Goal: Task Accomplishment & Management: Manage account settings

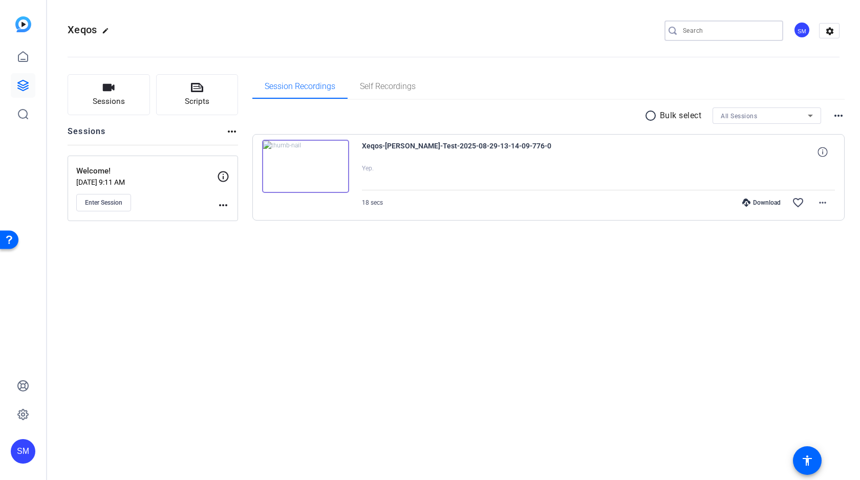
click at [697, 34] on input "Search" at bounding box center [729, 31] width 92 height 12
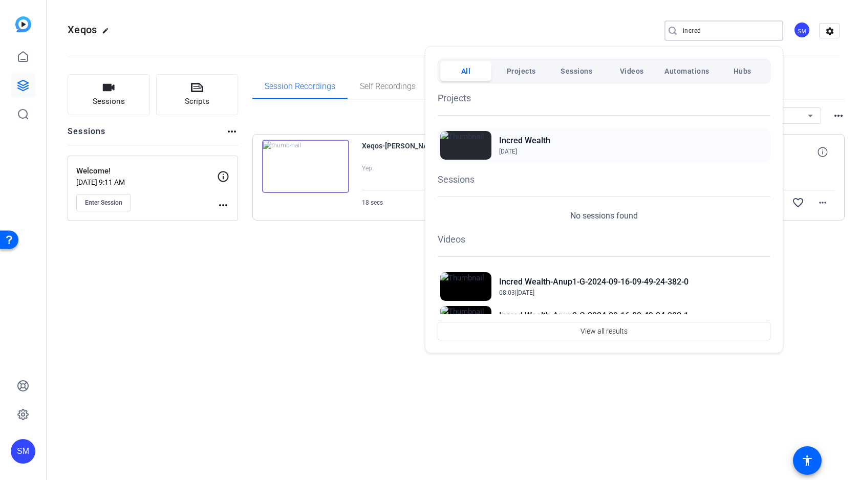
click at [542, 137] on h2 "Incred Wealth" at bounding box center [524, 141] width 51 height 12
click at [0, 0] on div at bounding box center [0, 0] width 0 height 0
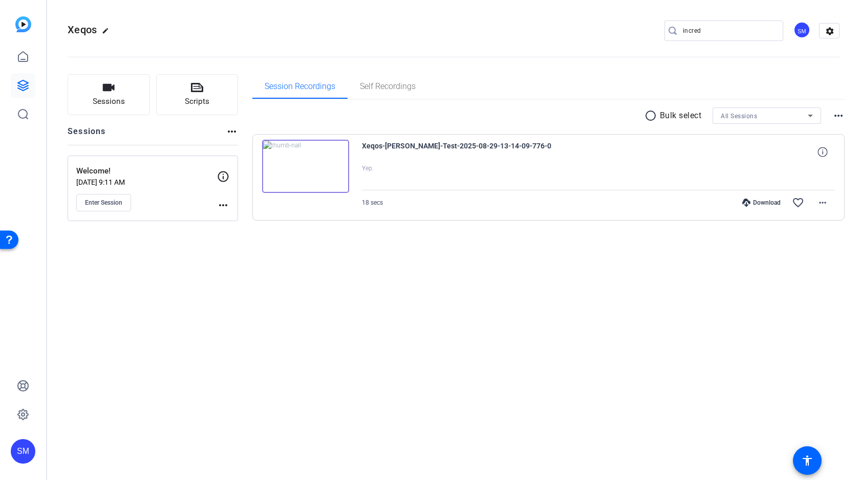
click at [700, 31] on input "incred" at bounding box center [729, 31] width 92 height 12
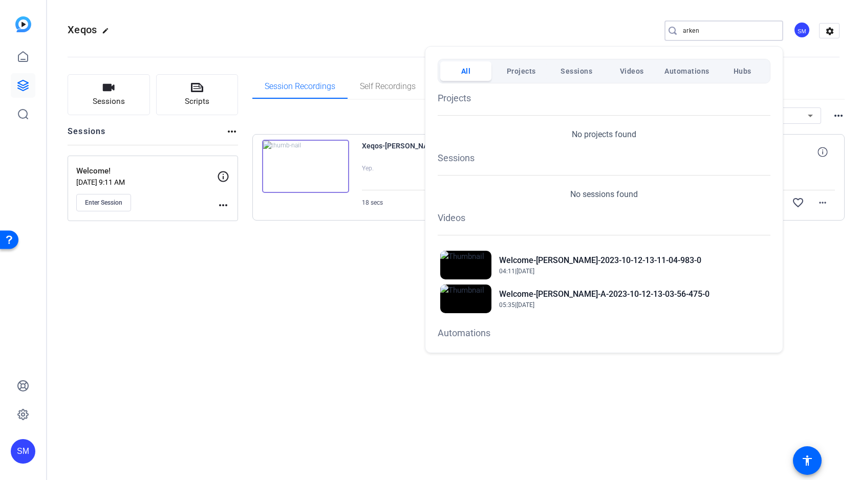
type input "arken"
click at [20, 86] on div at bounding box center [430, 240] width 860 height 480
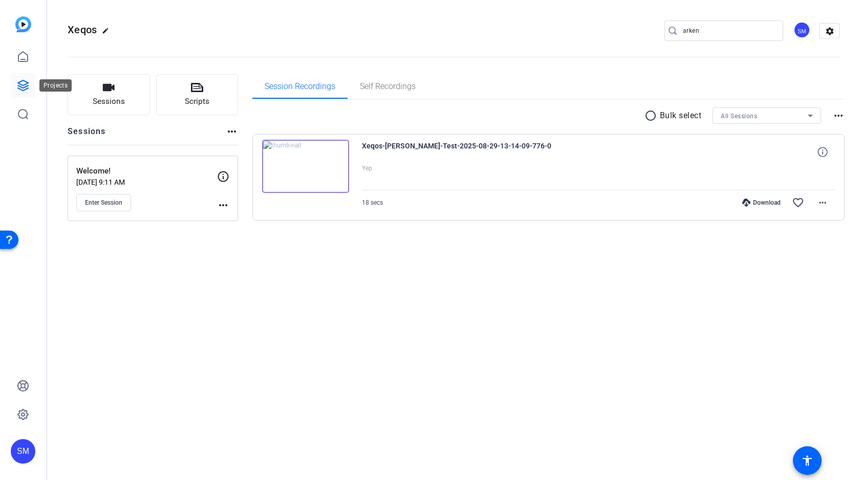
click at [24, 82] on icon at bounding box center [23, 85] width 12 height 12
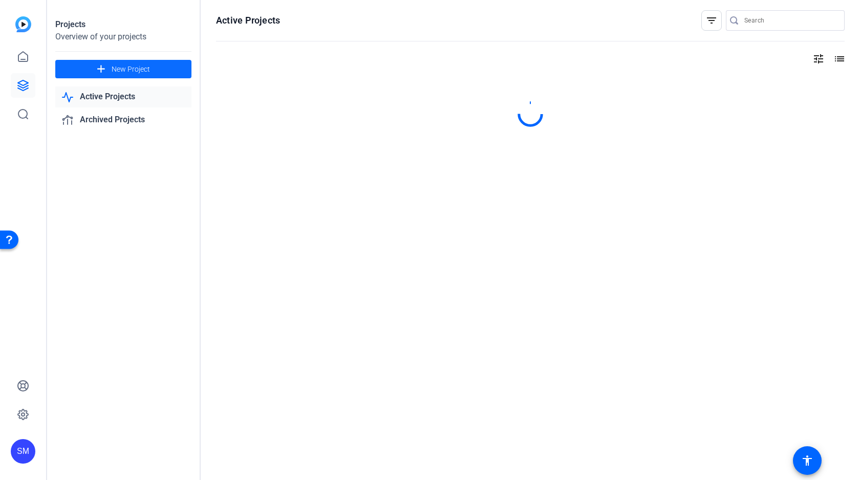
click at [140, 74] on span "New Project" at bounding box center [131, 69] width 38 height 11
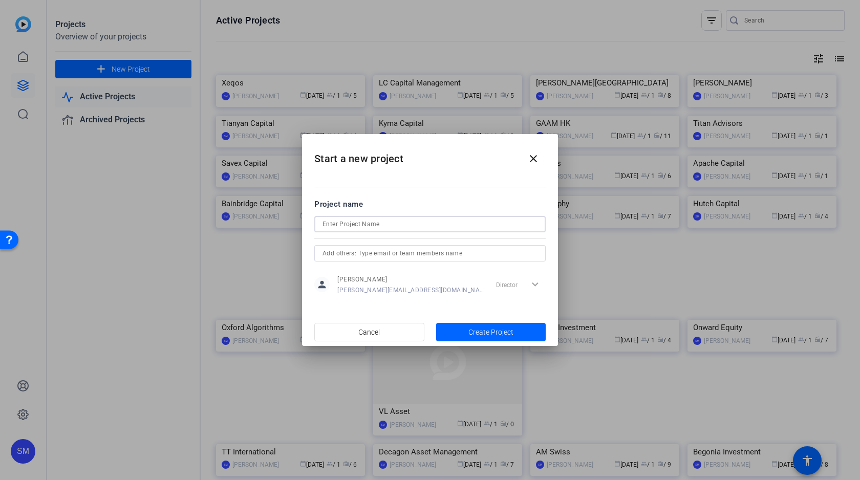
click at [385, 225] on input at bounding box center [429, 224] width 215 height 12
type input "Arkenomics"
click at [504, 331] on span "Create Project" at bounding box center [490, 332] width 45 height 11
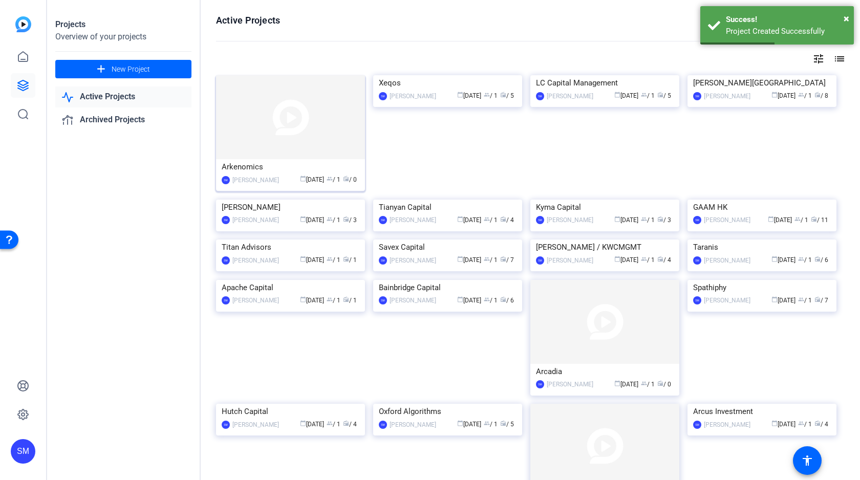
click at [311, 140] on img at bounding box center [290, 117] width 149 height 84
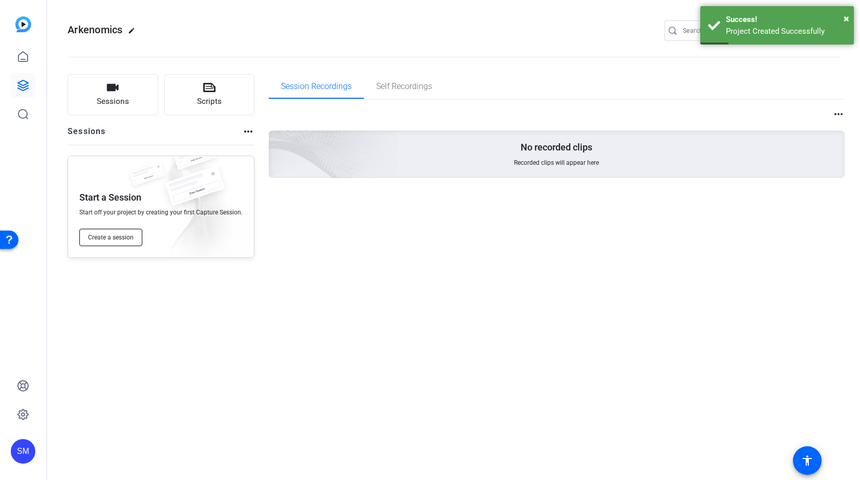
click at [119, 238] on span "Create a session" at bounding box center [111, 237] width 46 height 8
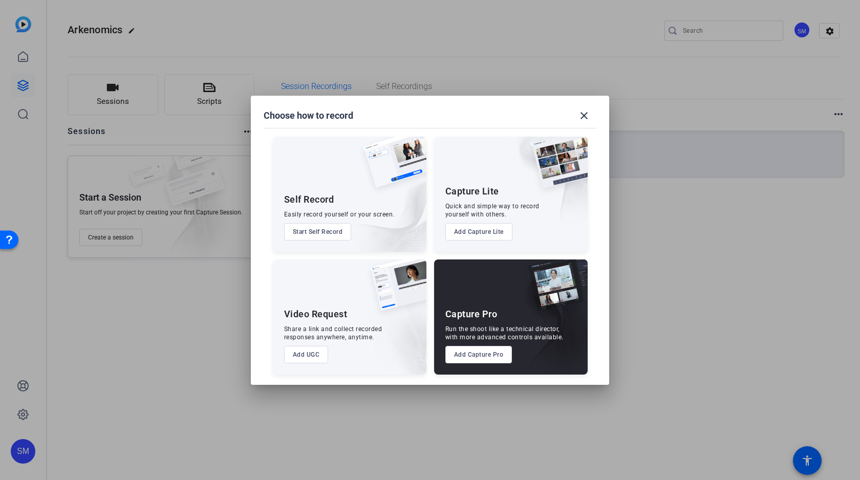
click at [491, 353] on button "Add Capture Pro" at bounding box center [478, 354] width 67 height 17
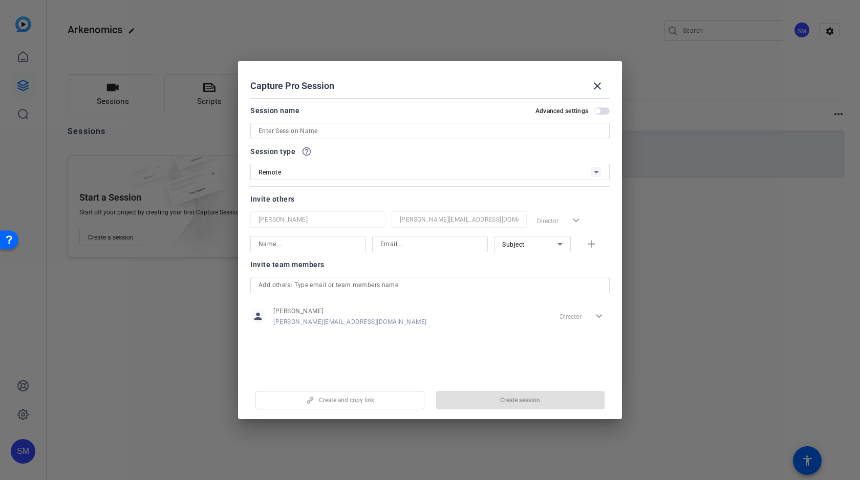
click at [408, 136] on input at bounding box center [429, 131] width 343 height 12
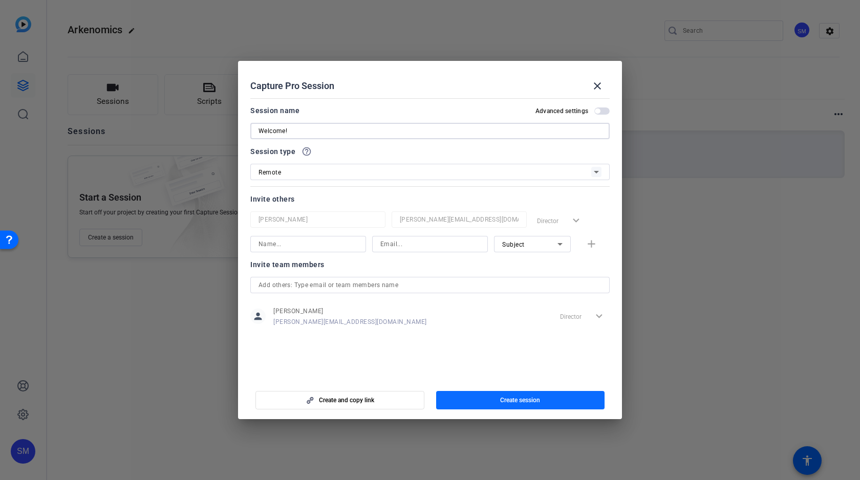
type input "Welcome!"
click at [510, 397] on span "Create session" at bounding box center [520, 400] width 40 height 8
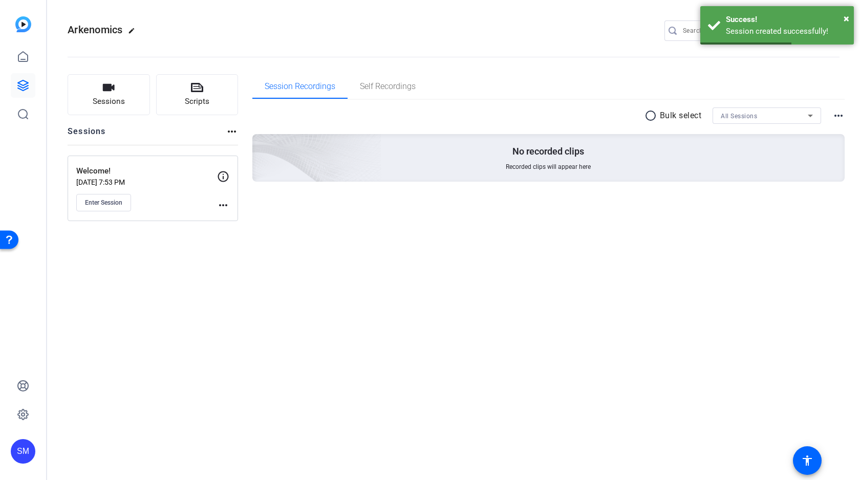
click at [223, 203] on mat-icon "more_horiz" at bounding box center [223, 205] width 12 height 12
click at [243, 222] on span "Edit Session" at bounding box center [248, 220] width 47 height 12
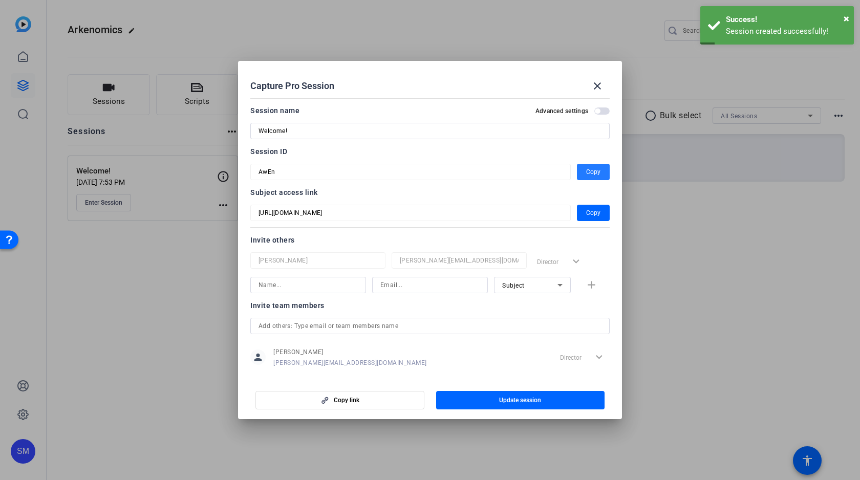
click at [592, 169] on span "Copy" at bounding box center [593, 172] width 14 height 12
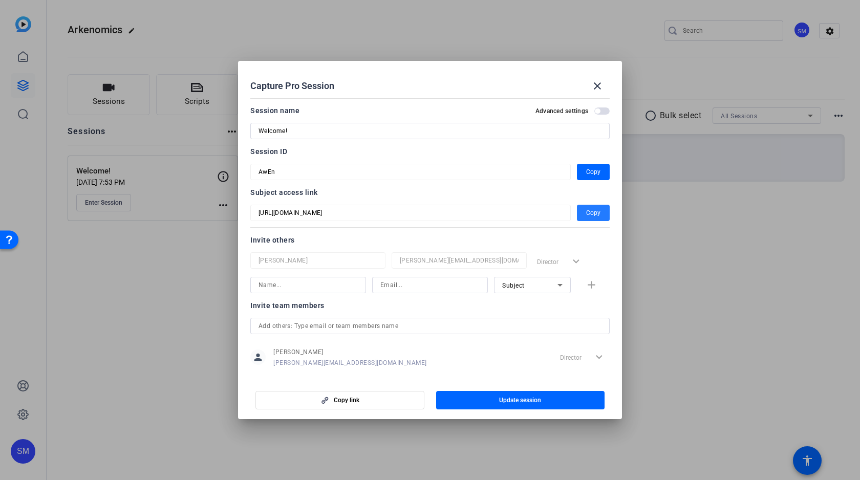
click at [597, 213] on span "Copy" at bounding box center [593, 213] width 14 height 12
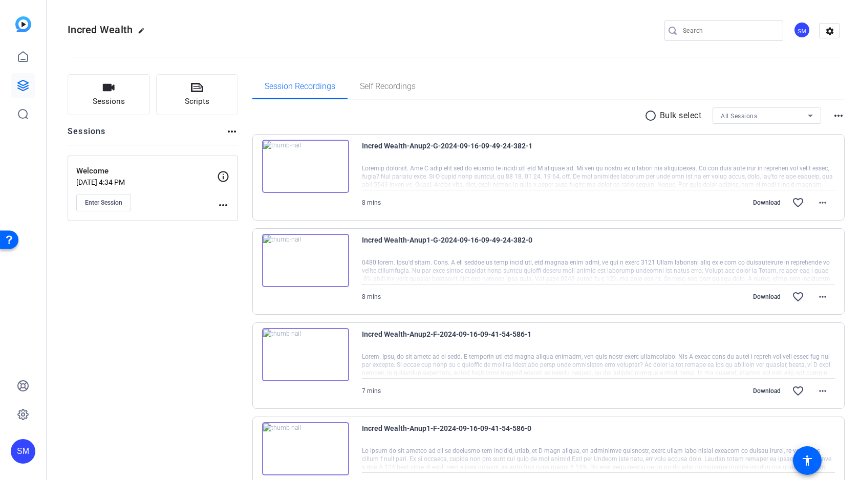
click at [218, 204] on mat-icon "more_horiz" at bounding box center [223, 205] width 12 height 12
click at [246, 233] on span "Archive Session" at bounding box center [248, 233] width 47 height 12
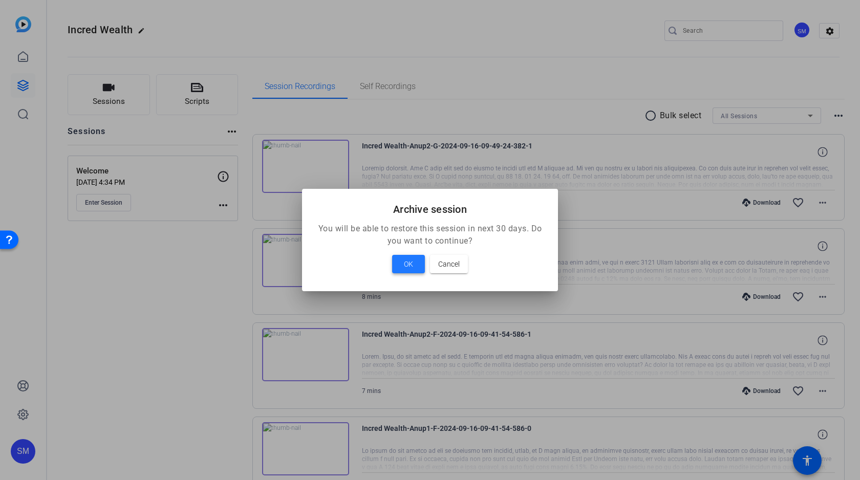
click at [406, 263] on span "OK" at bounding box center [408, 264] width 9 height 12
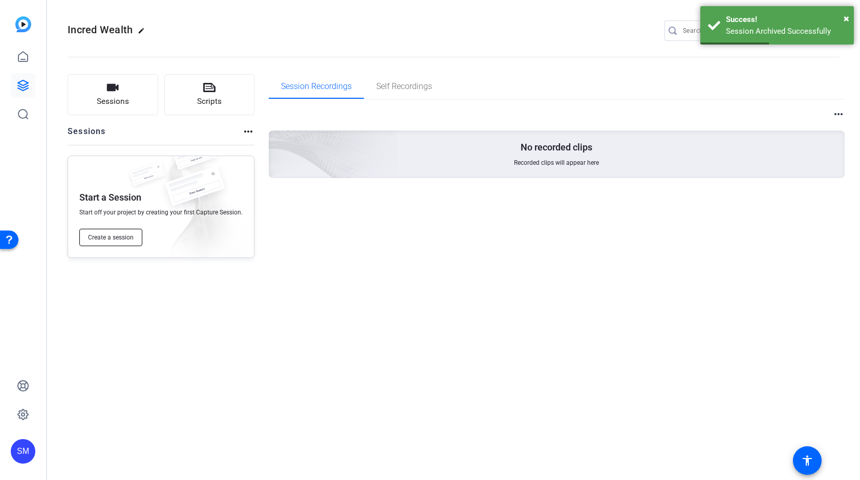
click at [120, 240] on span "Create a session" at bounding box center [111, 237] width 46 height 8
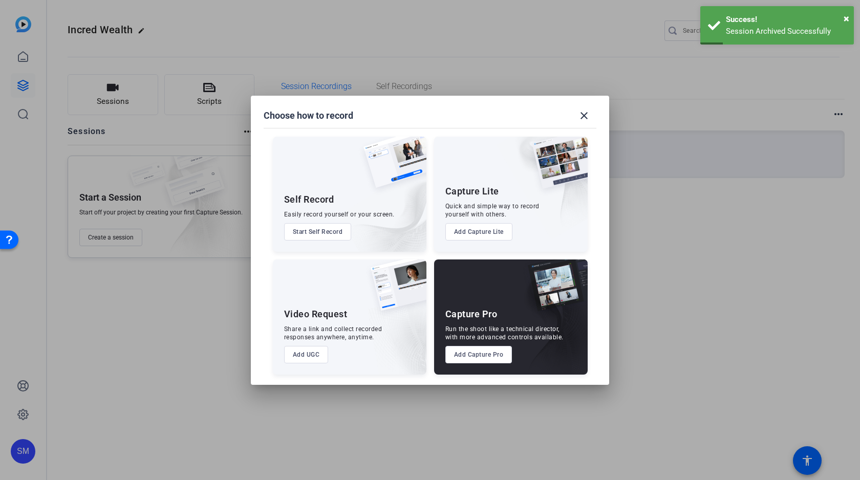
click at [482, 356] on button "Add Capture Pro" at bounding box center [478, 354] width 67 height 17
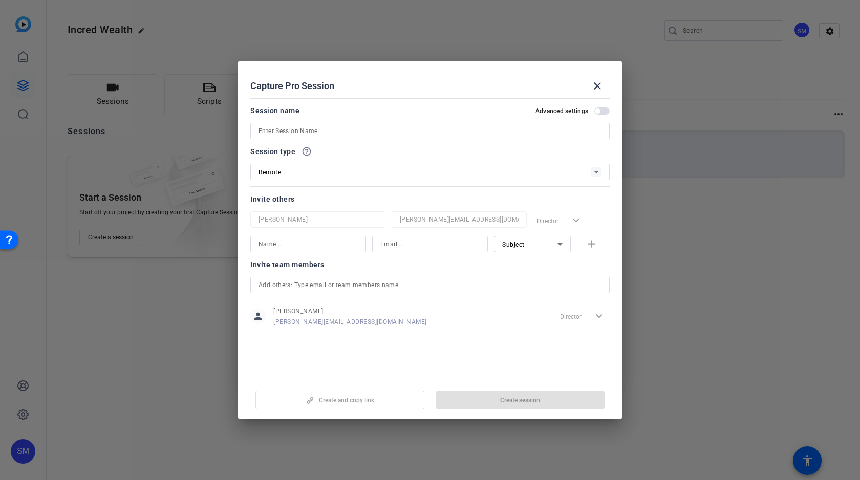
click at [351, 131] on input at bounding box center [429, 131] width 343 height 12
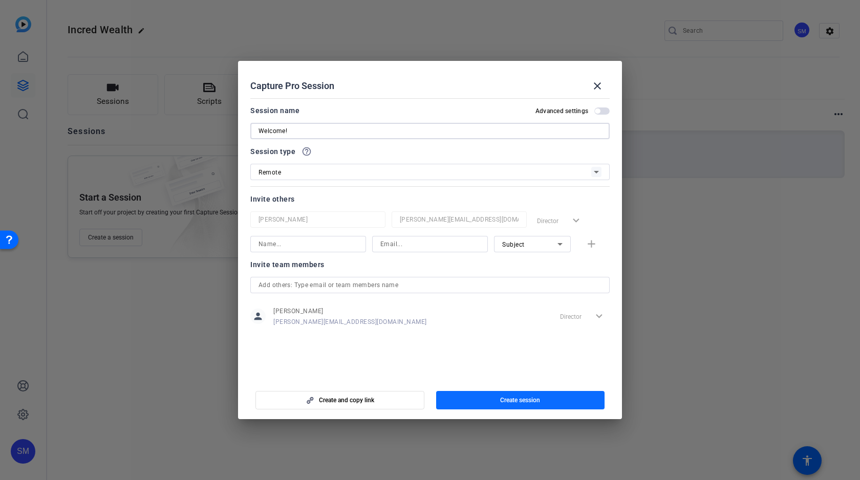
type input "Welcome!"
click at [531, 397] on span "Create session" at bounding box center [520, 400] width 40 height 8
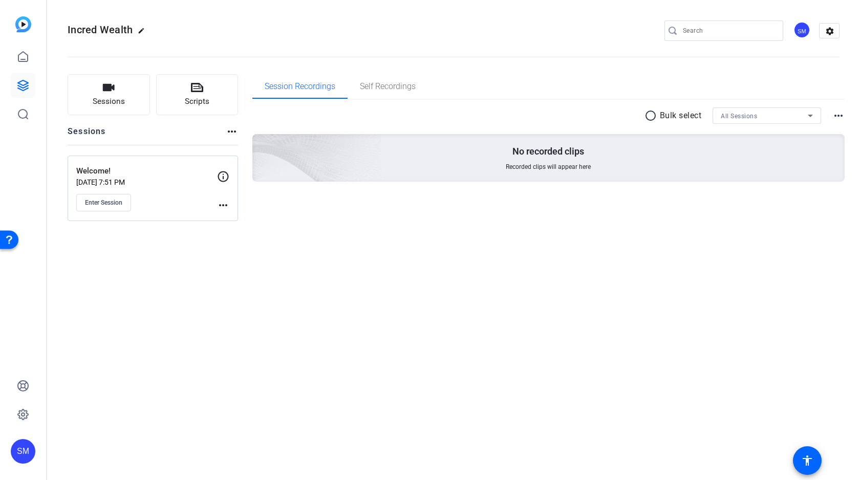
click at [221, 202] on mat-icon "more_horiz" at bounding box center [223, 205] width 12 height 12
click at [253, 222] on span "Edit Session" at bounding box center [248, 220] width 47 height 12
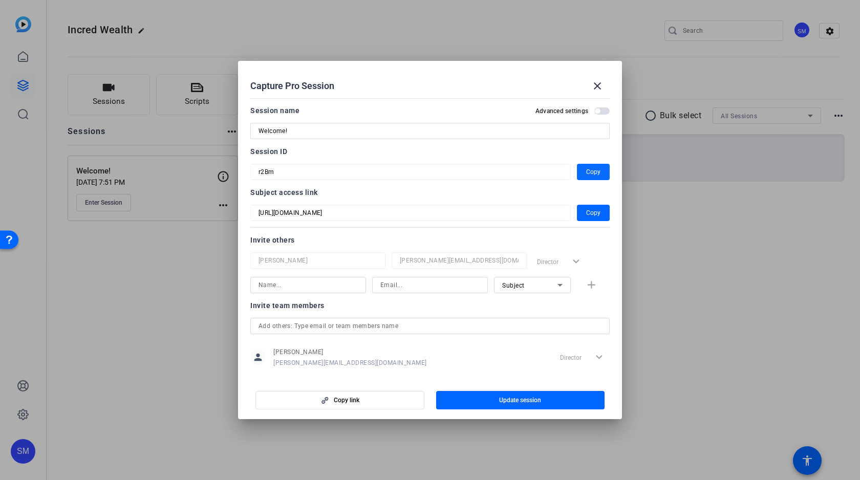
click at [591, 171] on span "Copy" at bounding box center [593, 172] width 14 height 12
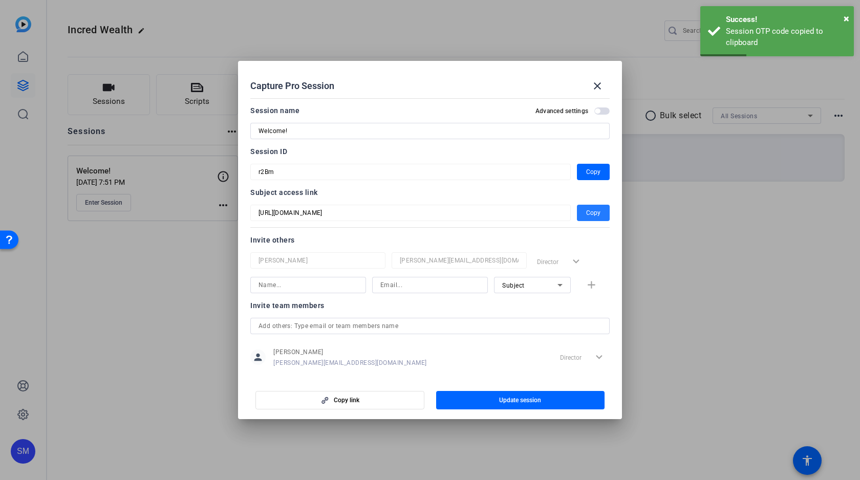
click at [582, 211] on span "button" at bounding box center [593, 213] width 33 height 25
